Goal: Task Accomplishment & Management: Use online tool/utility

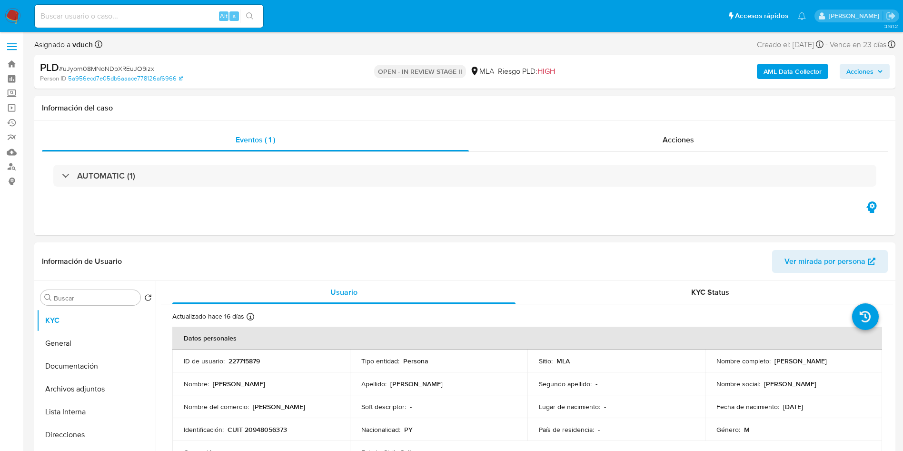
select select "10"
click at [205, 11] on input at bounding box center [149, 16] width 228 height 12
paste input "Y1bhXPENbCKJFdCn5bIWnsF2"
type input "Y1bhXPENbCKJFdCn5bIWnsF2"
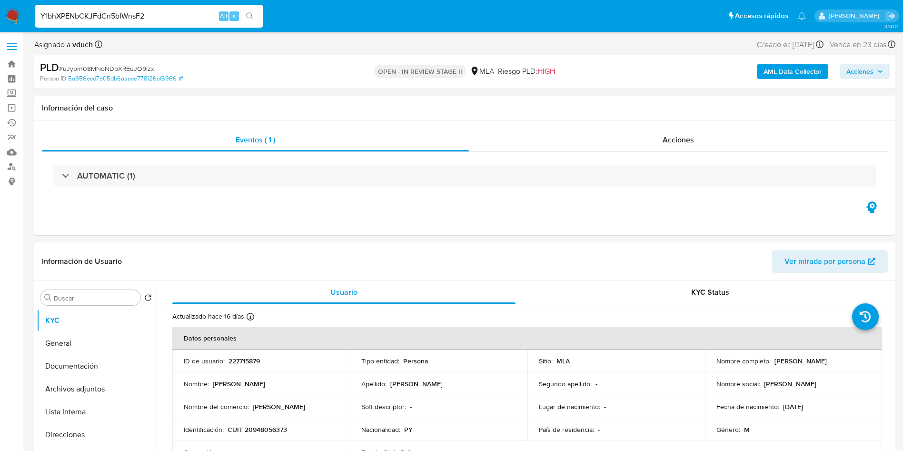
click at [244, 10] on button "search-icon" at bounding box center [250, 16] width 20 height 13
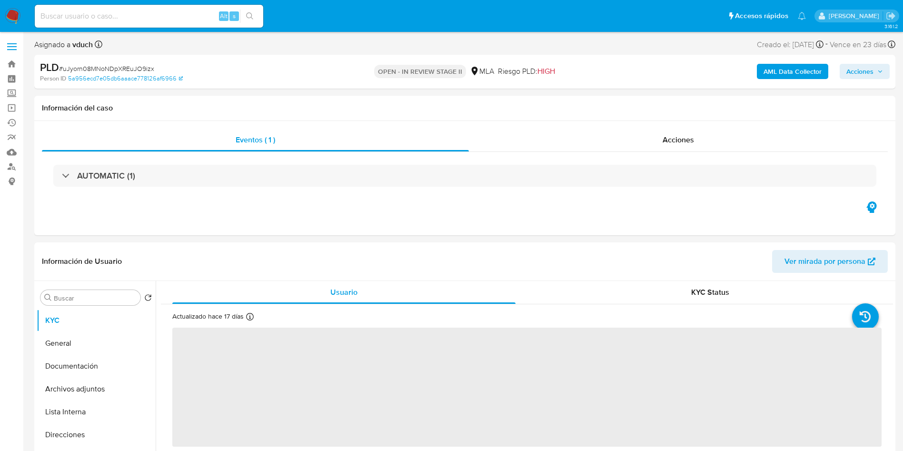
select select "10"
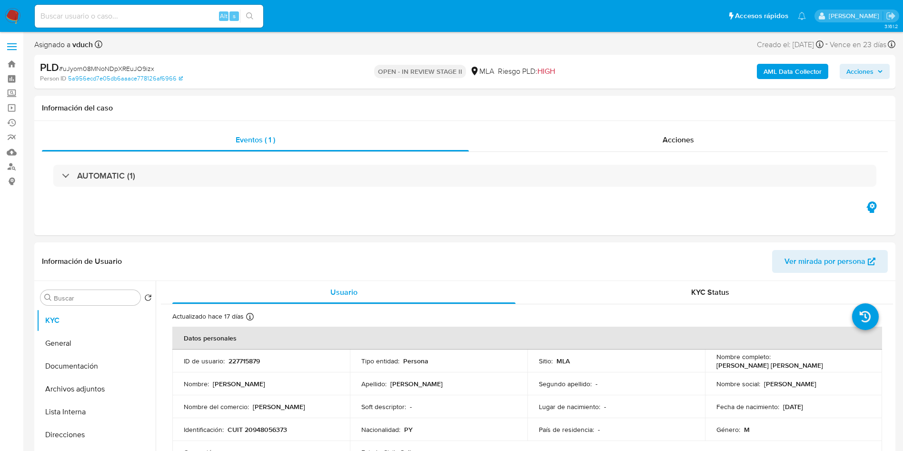
click at [207, 15] on input at bounding box center [149, 16] width 228 height 12
click at [243, 362] on p "227715879" at bounding box center [243, 360] width 31 height 9
copy p "227715879"
click at [152, 13] on input at bounding box center [149, 16] width 228 height 12
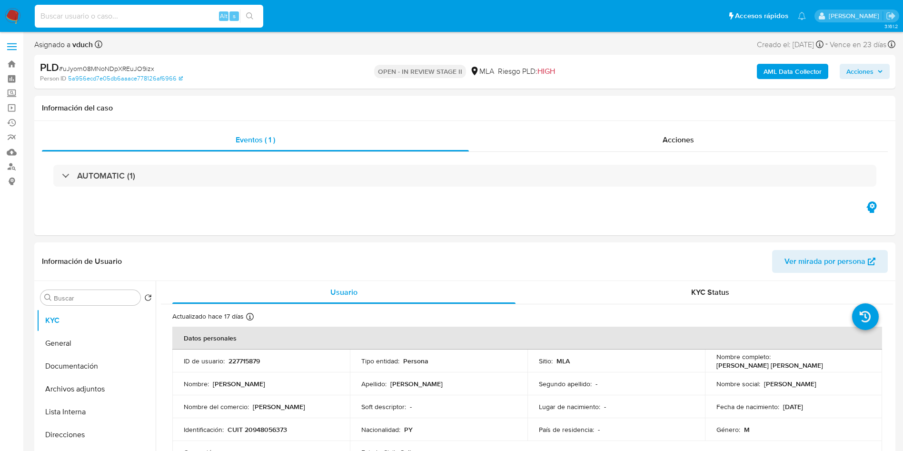
paste input "Y1bhXPENbCKJFdCn5bIWnsF2"
type input "Y1bhXPENbCKJFdCn5bIWnsF2"
click at [248, 17] on icon "search-icon" at bounding box center [250, 16] width 8 height 8
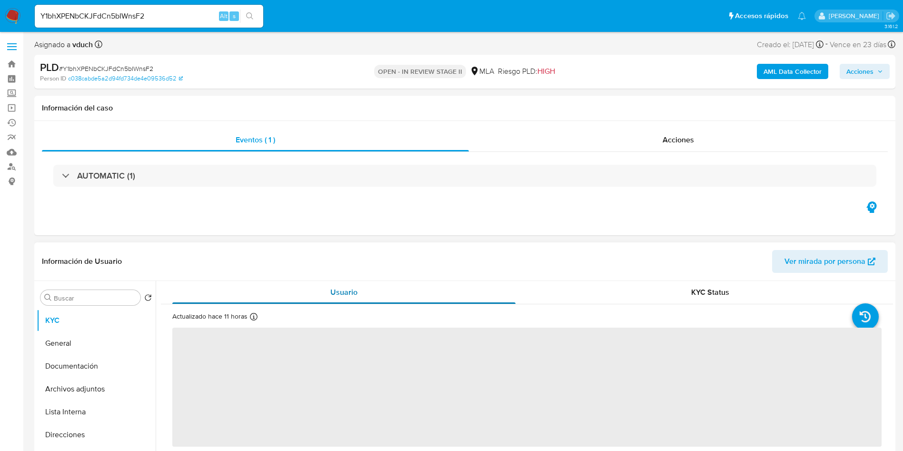
select select "10"
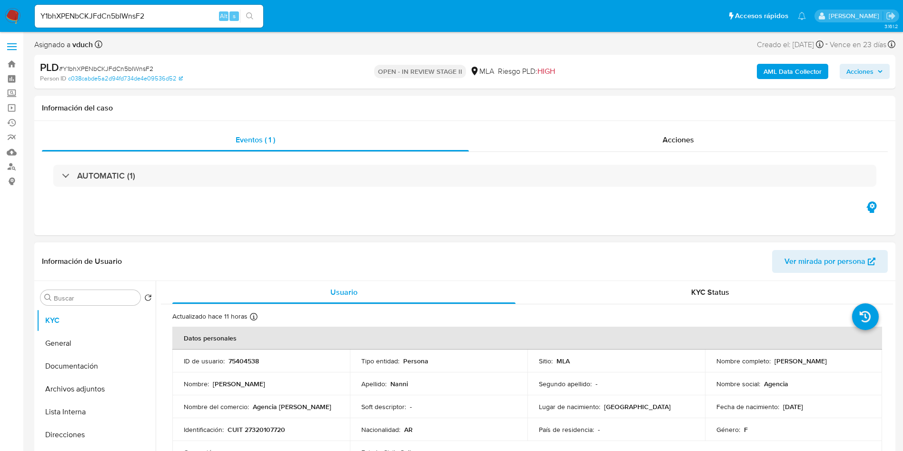
click at [249, 357] on p "75404538" at bounding box center [243, 360] width 30 height 9
copy p "75404538"
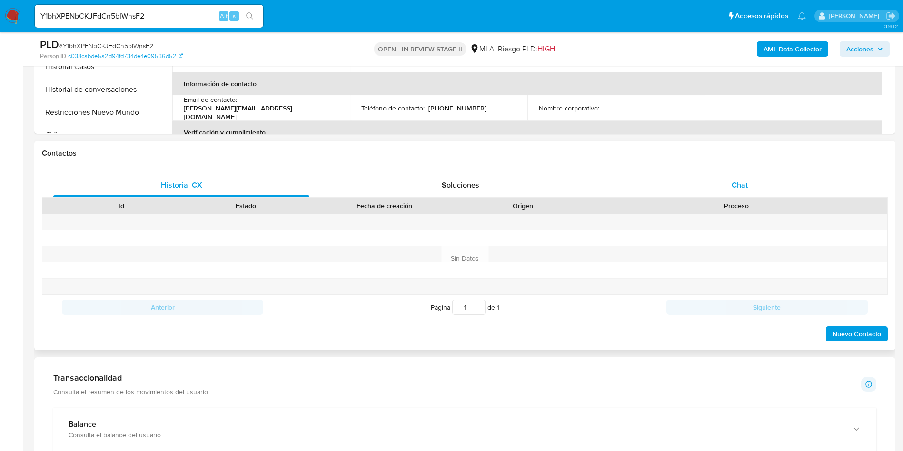
click at [776, 189] on div "Chat" at bounding box center [739, 185] width 256 height 23
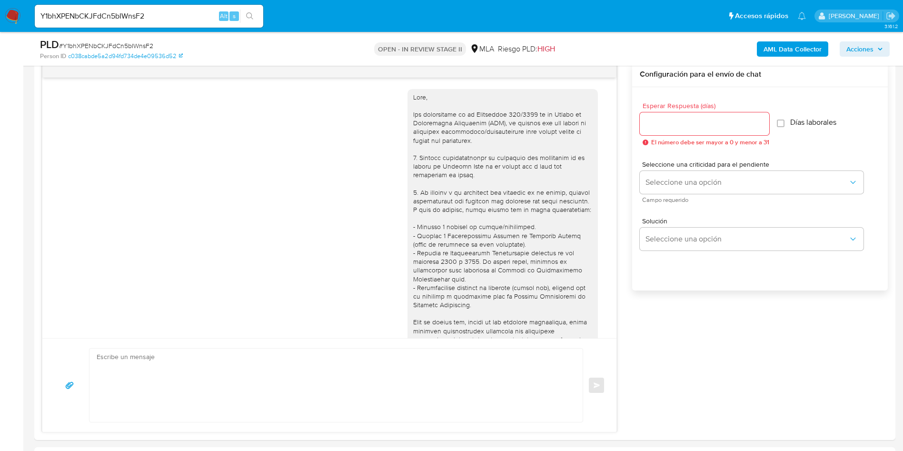
scroll to position [430, 0]
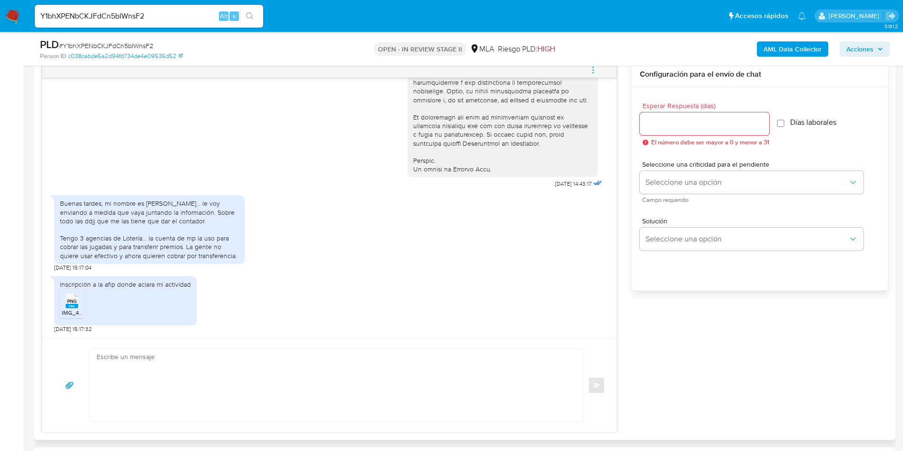
click at [67, 305] on rect at bounding box center [72, 306] width 12 height 4
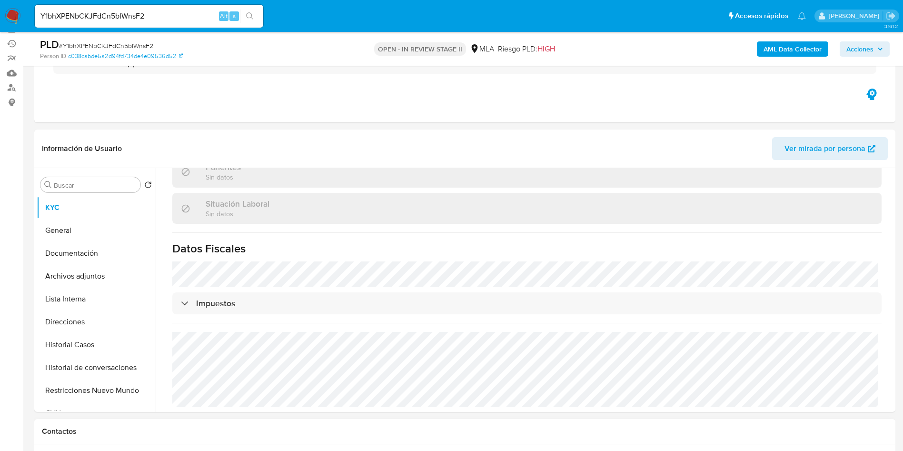
scroll to position [143, 0]
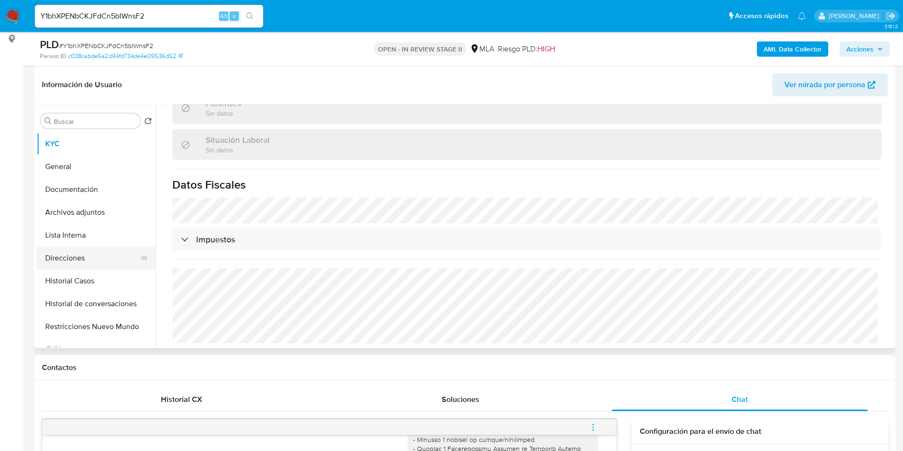
click at [58, 248] on button "Direcciones" at bounding box center [92, 257] width 111 height 23
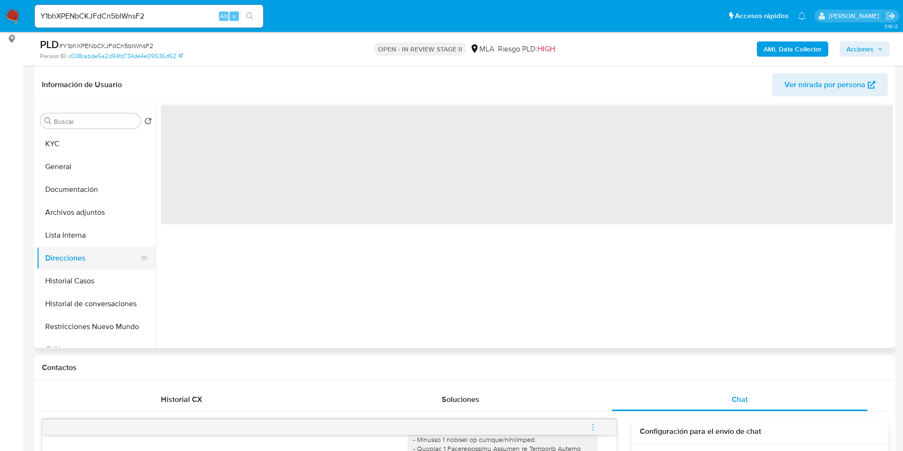
scroll to position [0, 0]
click at [69, 209] on button "Archivos adjuntos" at bounding box center [92, 212] width 111 height 23
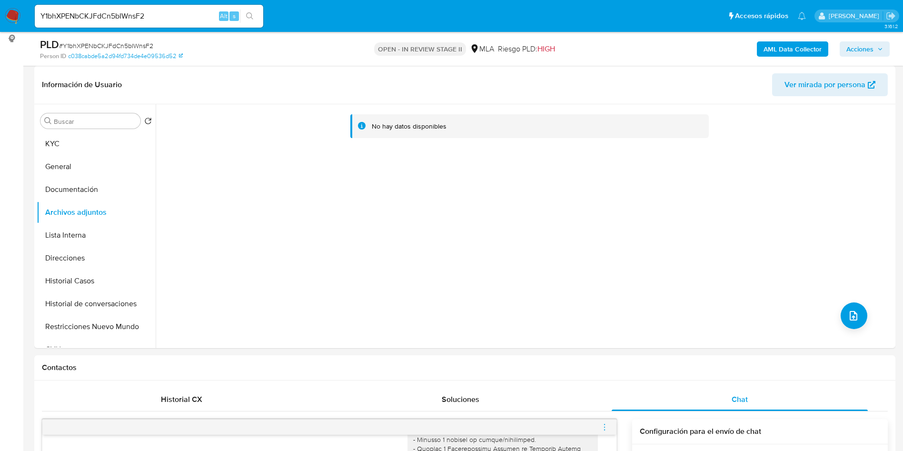
click at [789, 46] on b "AML Data Collector" at bounding box center [792, 48] width 58 height 15
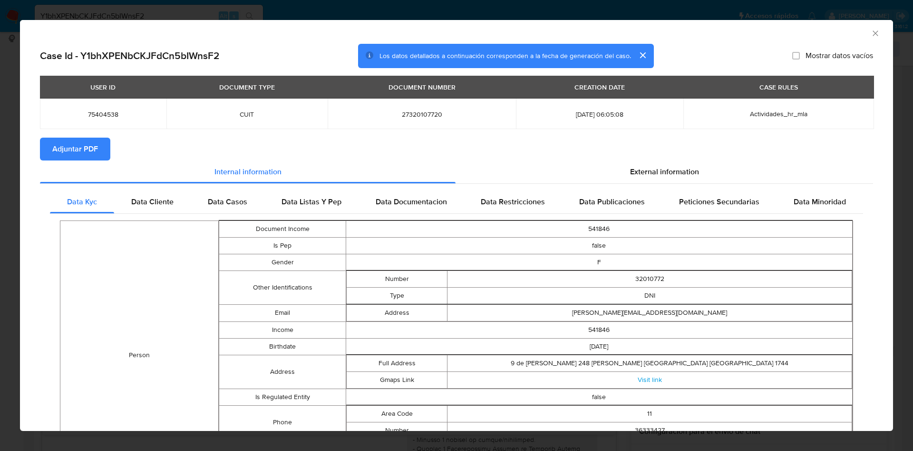
click at [88, 155] on span "Adjuntar PDF" at bounding box center [75, 148] width 46 height 21
click at [871, 36] on icon "Cerrar ventana" at bounding box center [876, 34] width 10 height 10
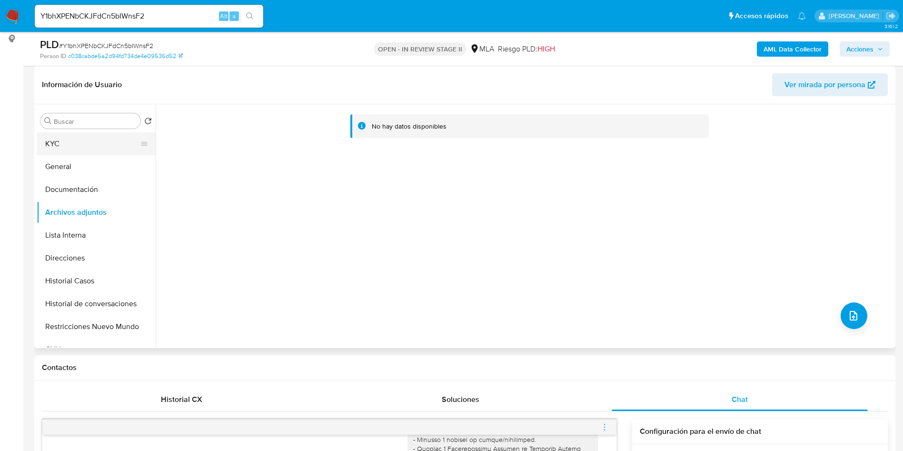
click at [95, 148] on button "KYC" at bounding box center [92, 143] width 111 height 23
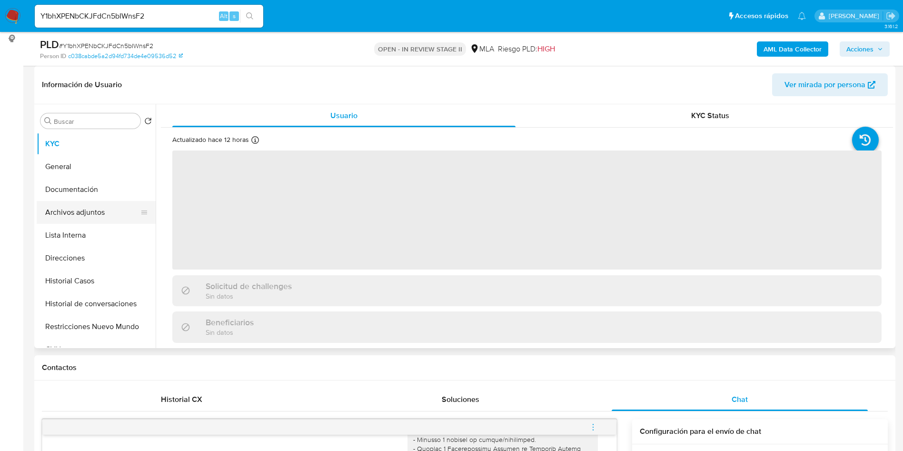
click at [78, 206] on button "Archivos adjuntos" at bounding box center [92, 212] width 111 height 23
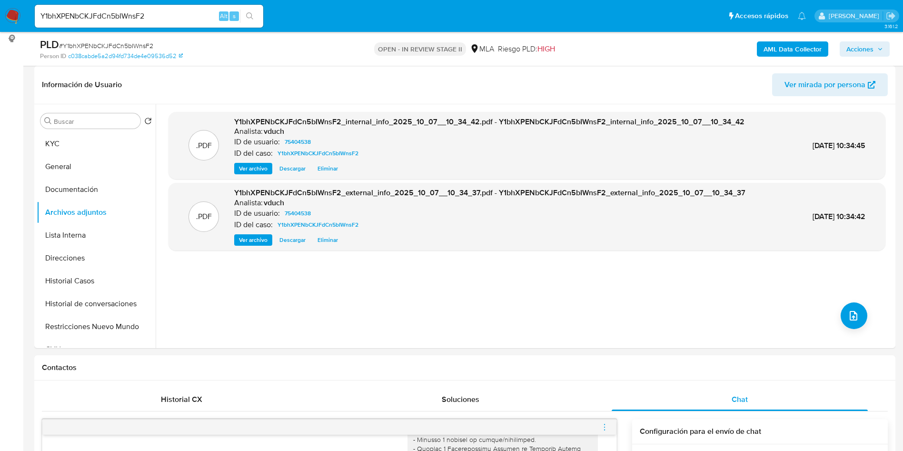
click at [183, 14] on input "Y1bhXPENbCKJFdCn5bIWnsF2" at bounding box center [149, 16] width 228 height 12
paste input "rbcRSRLBCb3hi8tR7Y6kflS5"
type input "rbcRSRLBCb3hi8tR7Y6kflS5"
click at [250, 13] on icon "search-icon" at bounding box center [249, 15] width 7 height 7
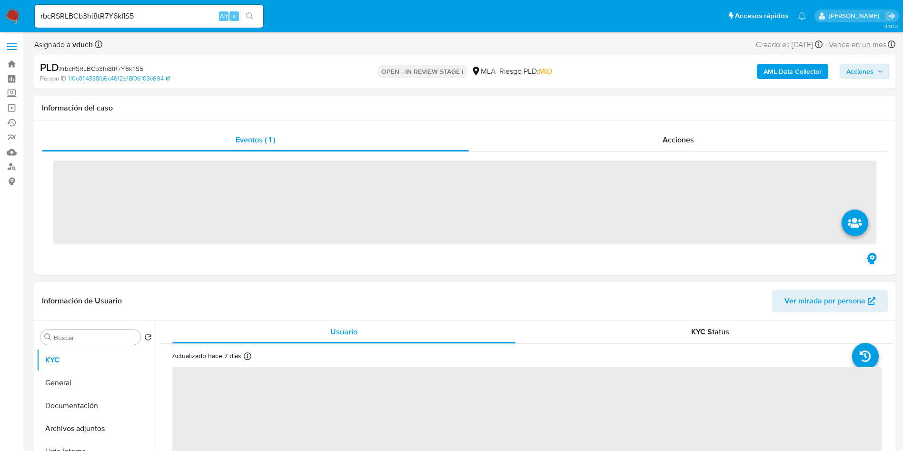
select select "10"
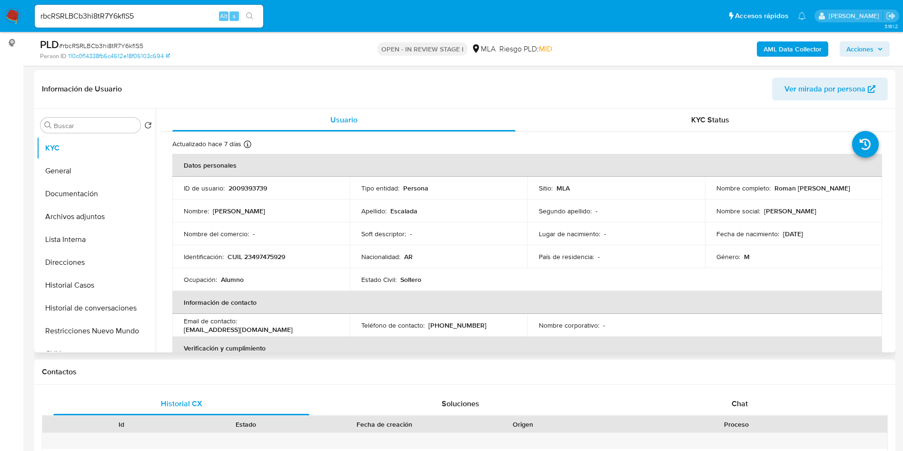
scroll to position [143, 0]
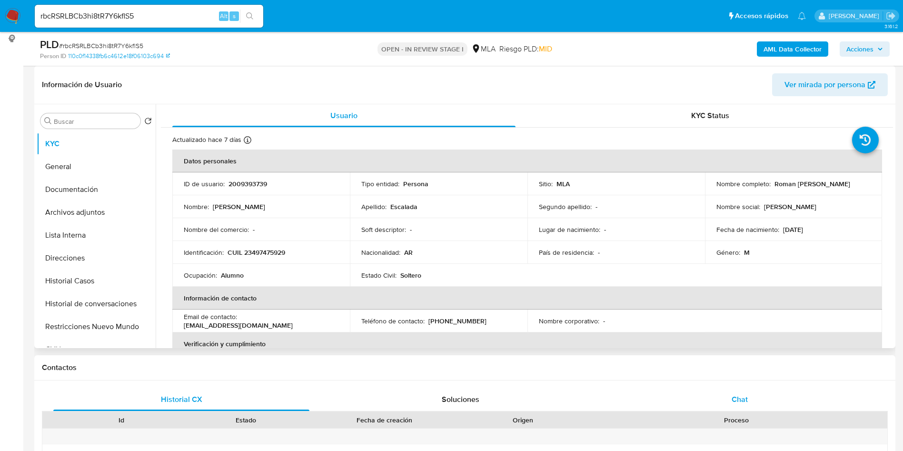
click at [690, 406] on div "Chat" at bounding box center [739, 399] width 256 height 23
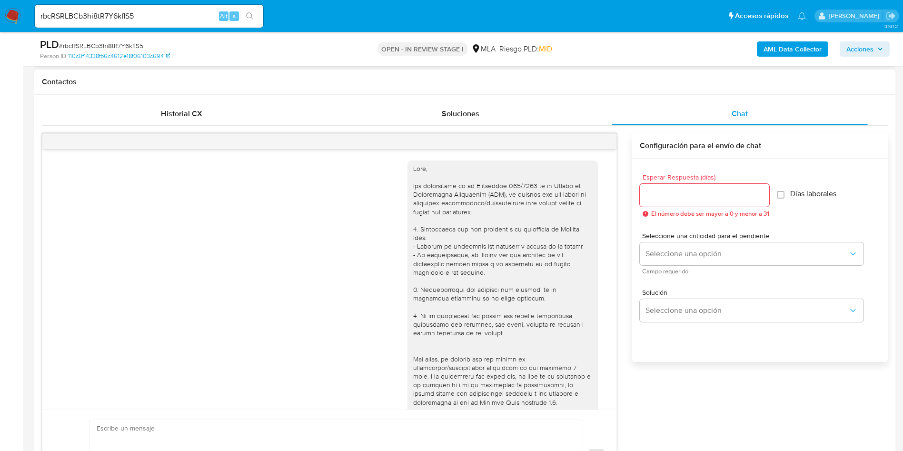
scroll to position [384, 0]
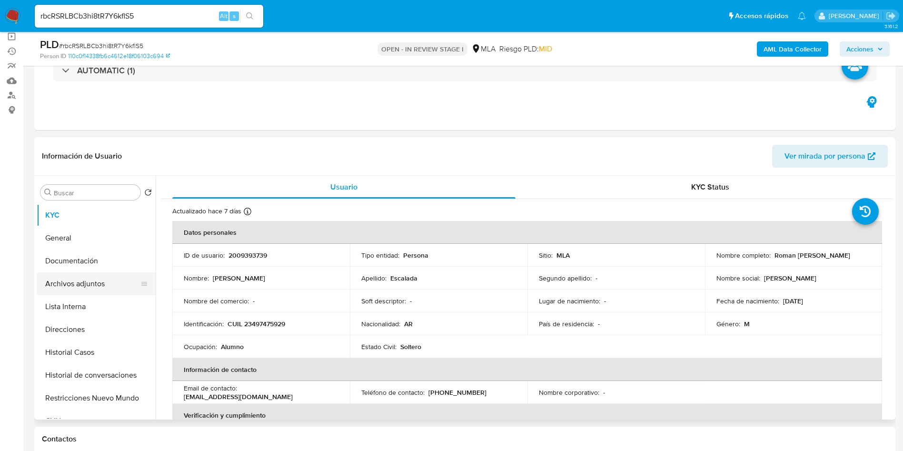
click at [100, 279] on button "Archivos adjuntos" at bounding box center [92, 283] width 111 height 23
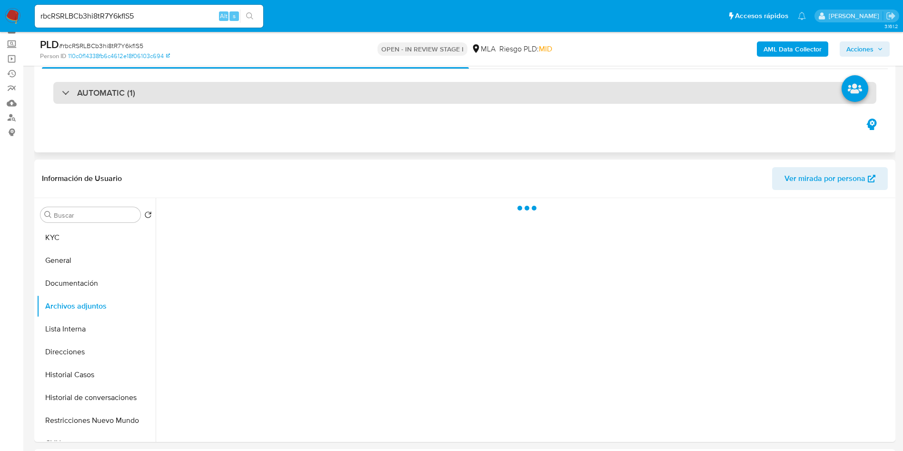
scroll to position [71, 0]
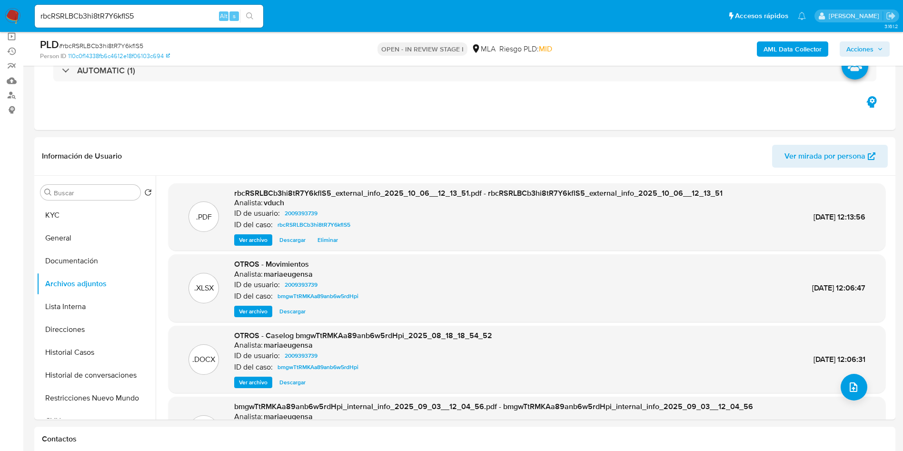
click at [803, 46] on b "AML Data Collector" at bounding box center [792, 48] width 58 height 15
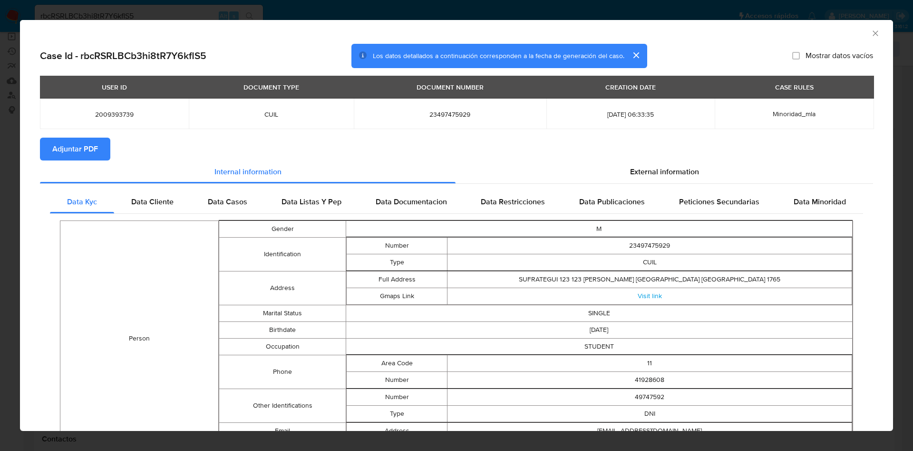
click at [86, 140] on span "Adjuntar PDF" at bounding box center [75, 148] width 46 height 21
click at [871, 29] on icon "Cerrar ventana" at bounding box center [876, 34] width 10 height 10
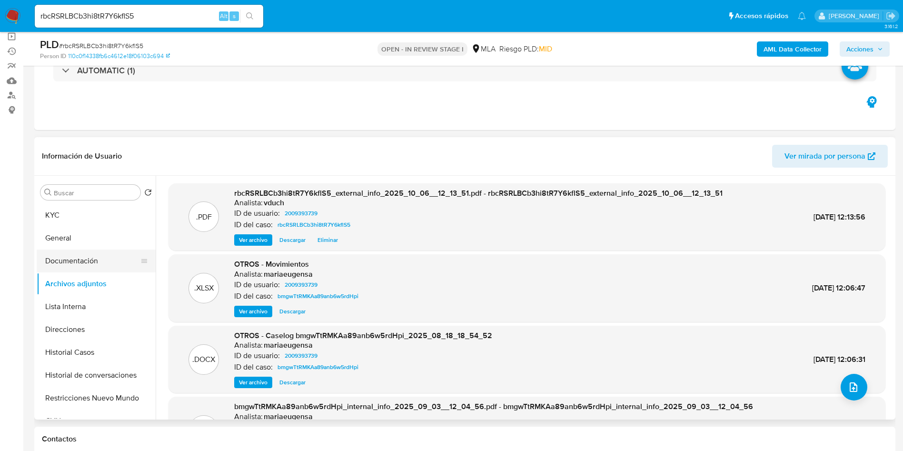
click at [111, 260] on button "Documentación" at bounding box center [92, 260] width 111 height 23
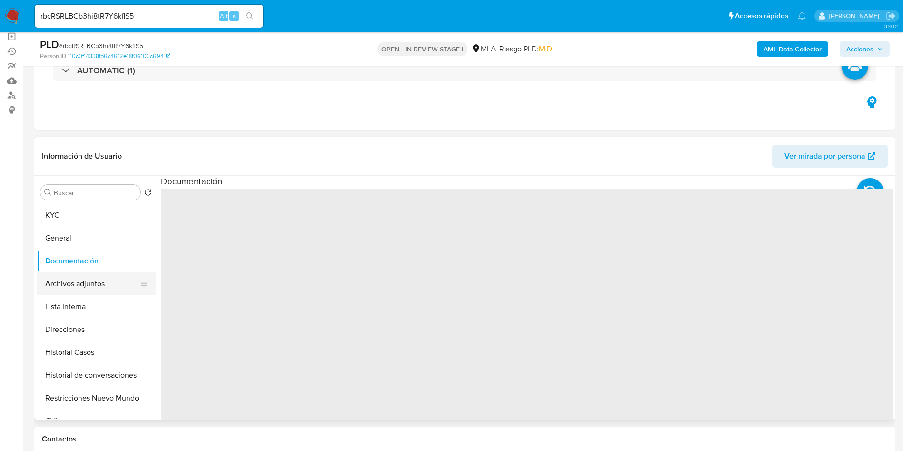
click at [109, 286] on button "Archivos adjuntos" at bounding box center [92, 283] width 111 height 23
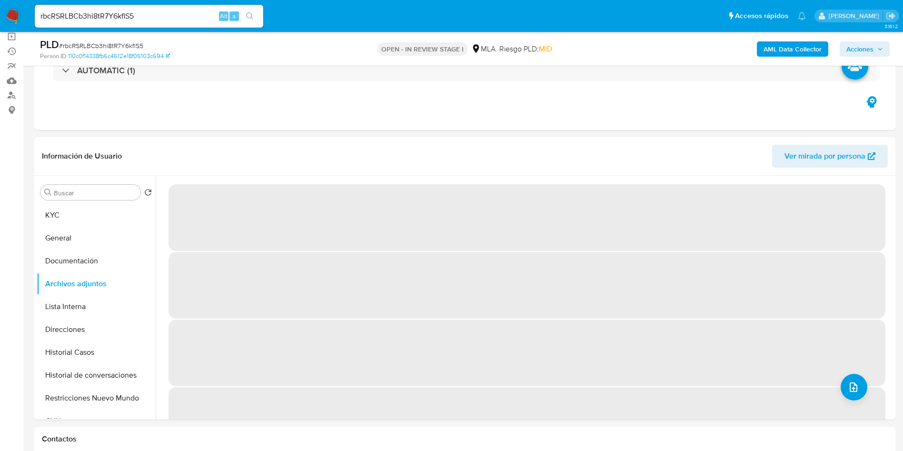
click at [110, 42] on span "# rbcRSRLBCb3hi8tR7Y6kflS5" at bounding box center [101, 46] width 84 height 10
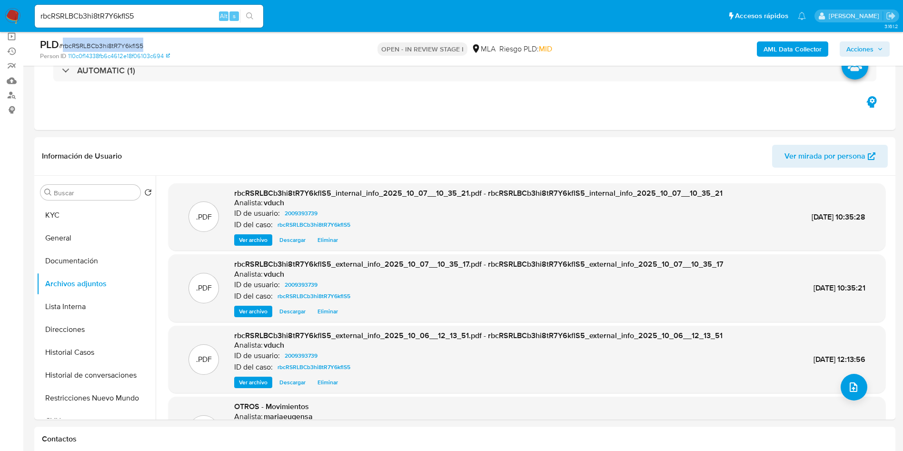
copy span "rbcRSRLBCb3hi8tR7Y6kflS5"
click at [118, 234] on button "General" at bounding box center [92, 237] width 111 height 23
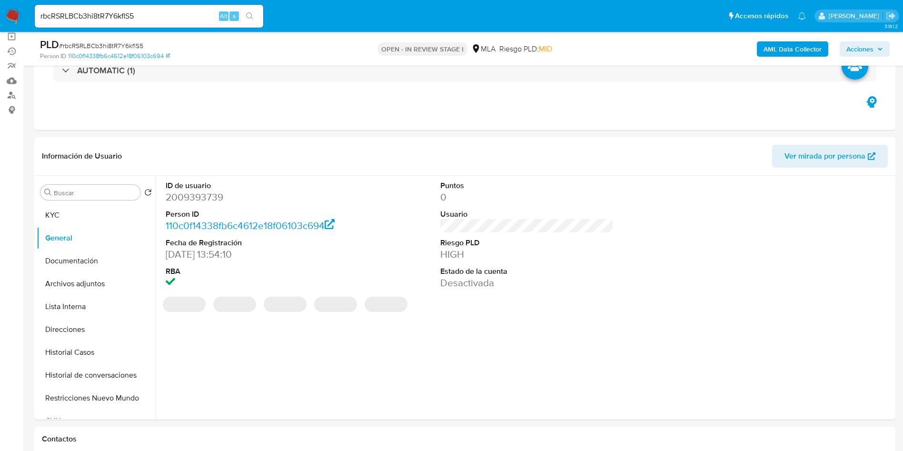
click at [197, 198] on dd "2009393739" at bounding box center [253, 196] width 174 height 13
click at [197, 197] on dd "2009393739" at bounding box center [253, 196] width 174 height 13
copy dd "2009393739"
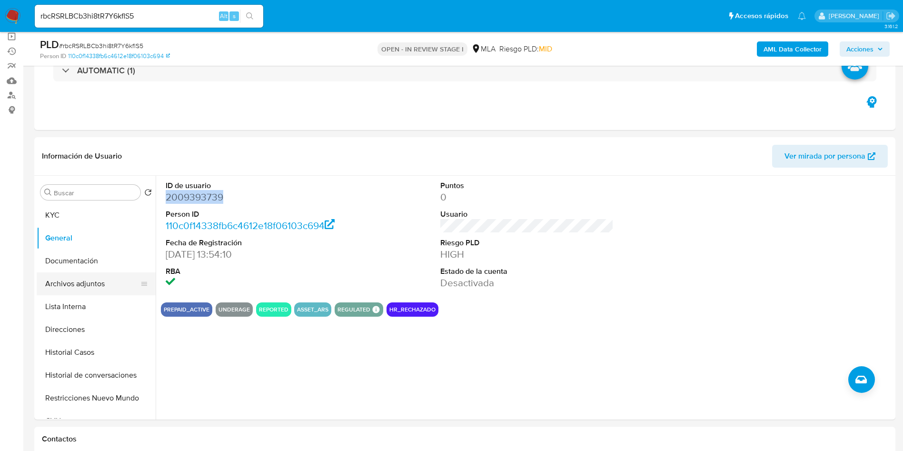
click at [104, 290] on button "Archivos adjuntos" at bounding box center [92, 283] width 111 height 23
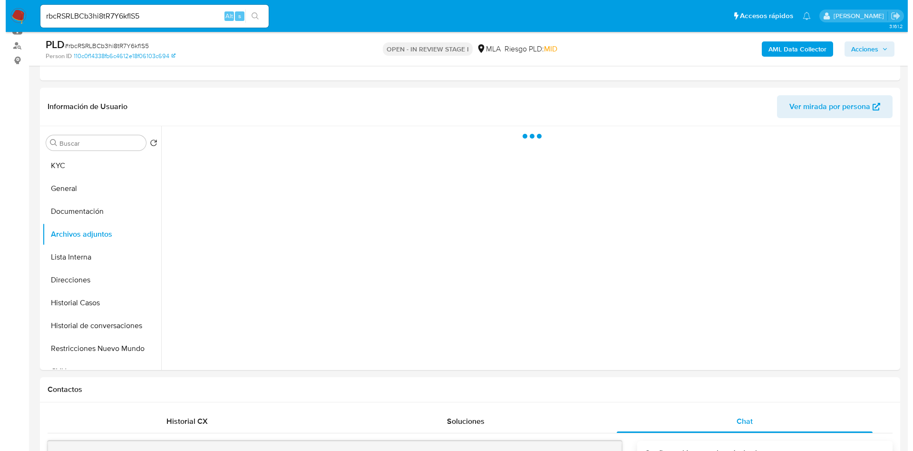
scroll to position [143, 0]
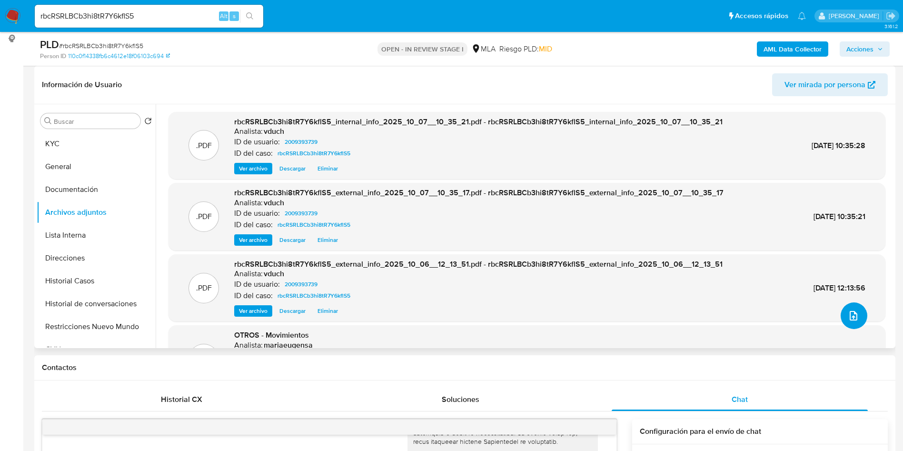
click at [854, 310] on icon "upload-file" at bounding box center [852, 315] width 11 height 11
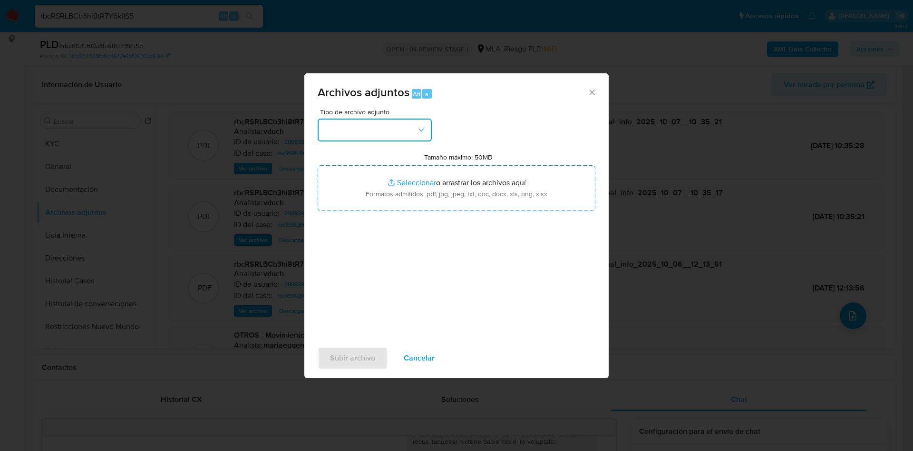
click at [408, 129] on button "button" at bounding box center [375, 129] width 114 height 23
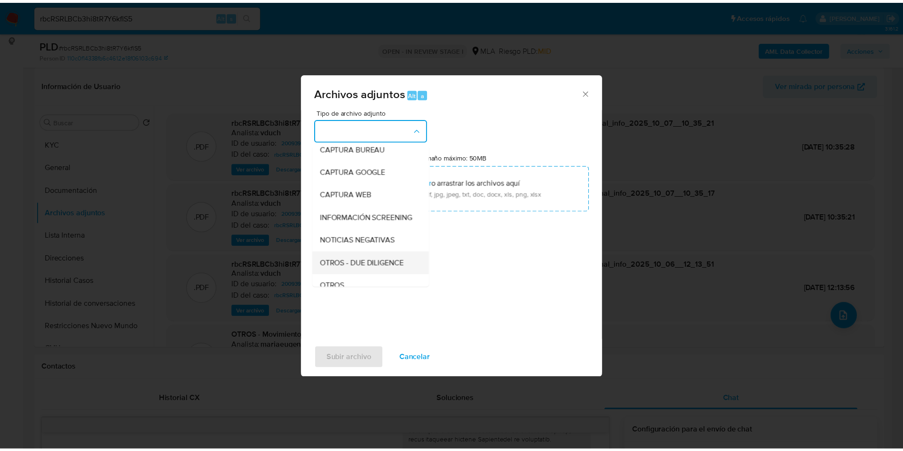
scroll to position [71, 0]
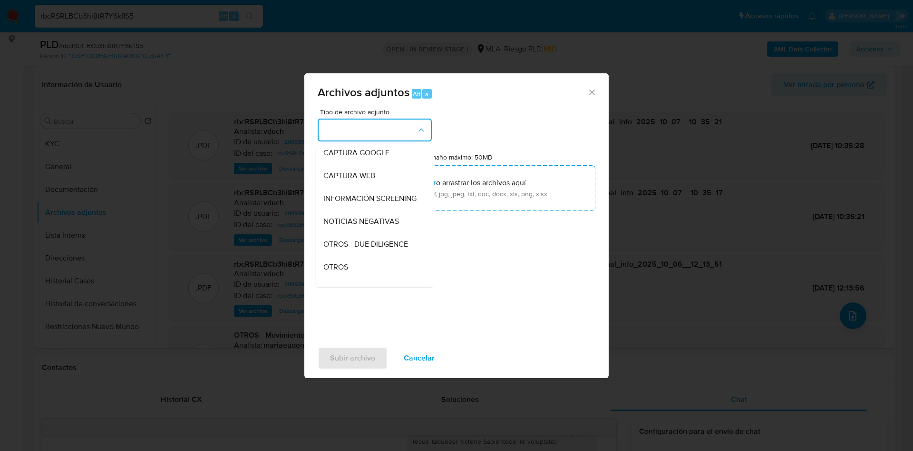
click at [354, 270] on div "OTROS" at bounding box center [372, 266] width 97 height 23
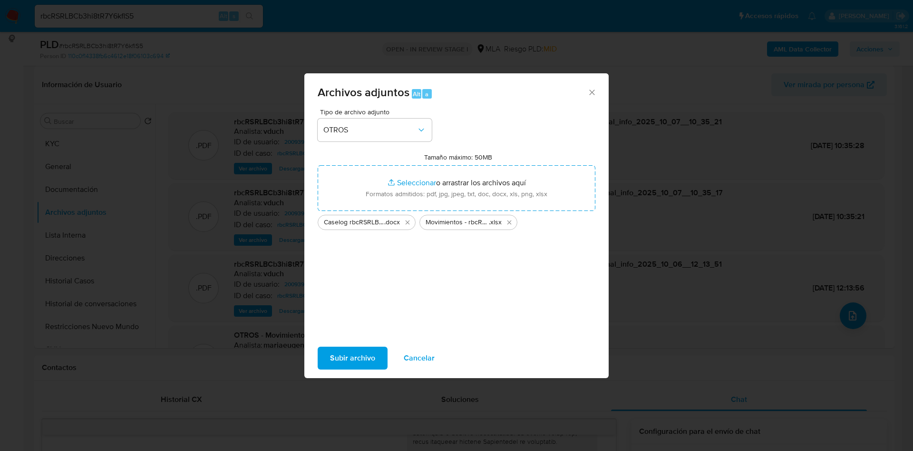
click at [350, 353] on span "Subir archivo" at bounding box center [352, 357] width 45 height 21
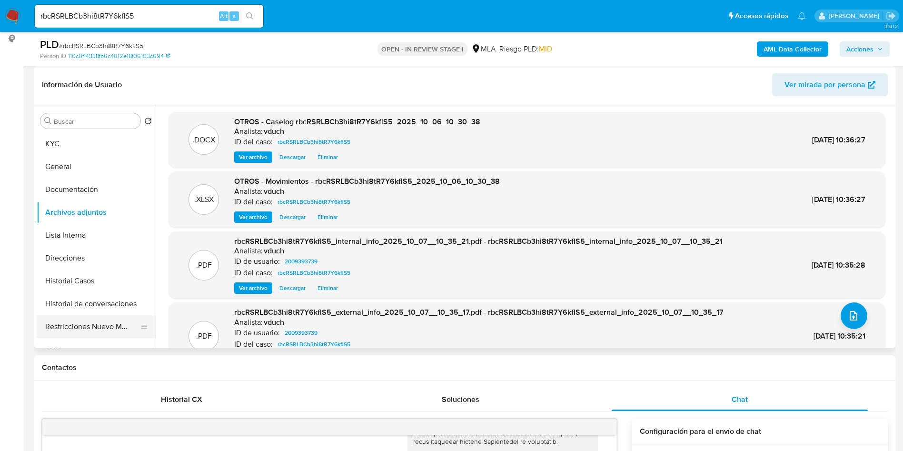
click at [131, 321] on button "Restricciones Nuevo Mundo" at bounding box center [92, 326] width 111 height 23
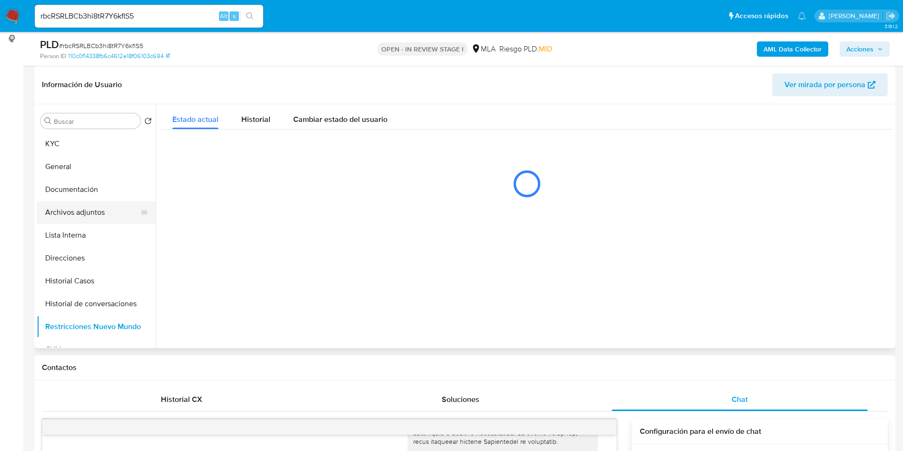
click at [113, 217] on button "Archivos adjuntos" at bounding box center [92, 212] width 111 height 23
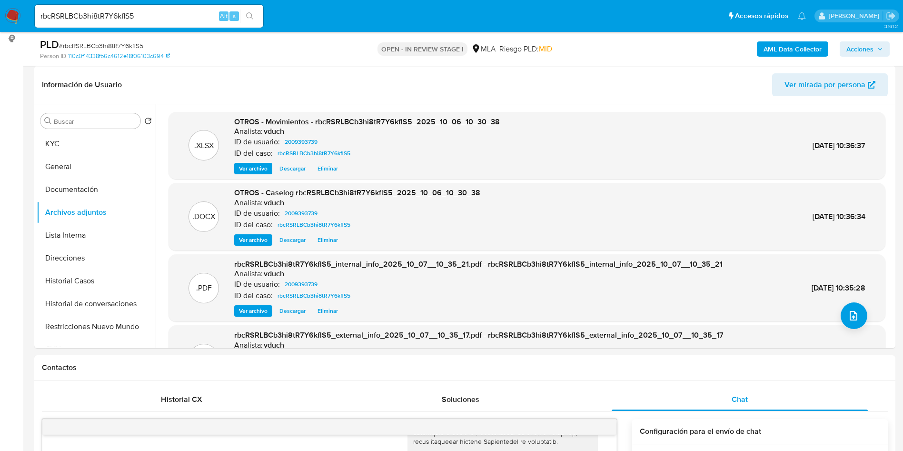
click at [884, 47] on button "Acciones" at bounding box center [864, 48] width 50 height 15
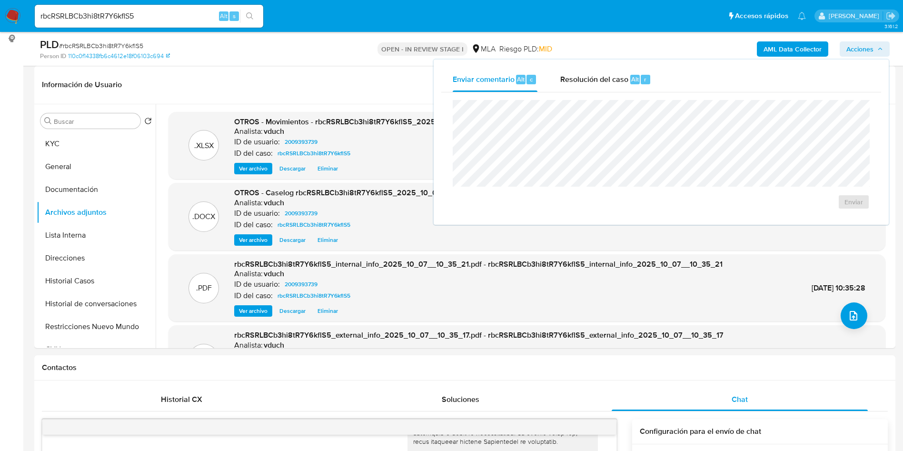
click at [635, 84] on div "Resolución del caso Alt r" at bounding box center [605, 79] width 91 height 25
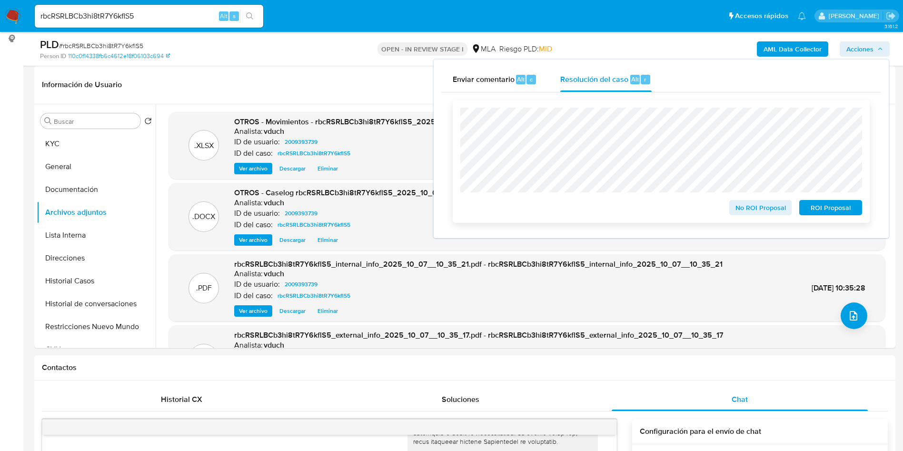
click at [825, 209] on span "ROI Proposal" at bounding box center [829, 207] width 49 height 13
